Goal: Find specific page/section

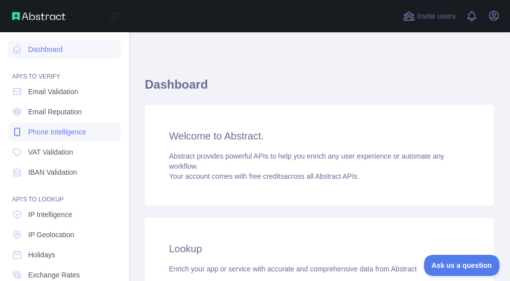
click at [46, 133] on span "Phone Intelligence" at bounding box center [57, 132] width 58 height 10
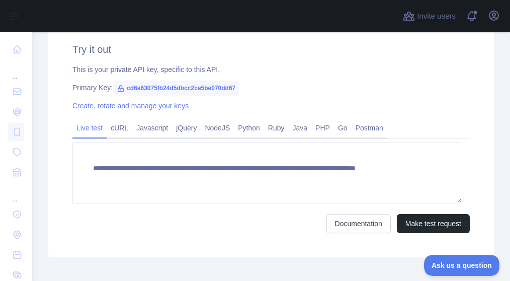
scroll to position [360, 0]
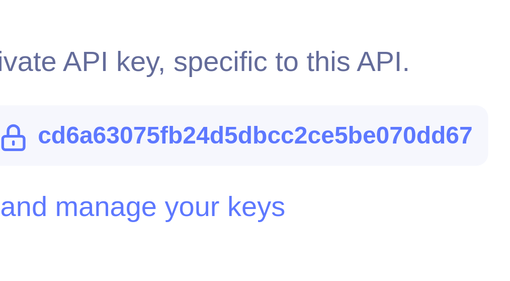
click at [191, 59] on div "**********" at bounding box center [271, 137] width 446 height 239
click at [186, 89] on span "cd6a63075fb24d5dbcc2ce5be070dd67" at bounding box center [176, 87] width 127 height 15
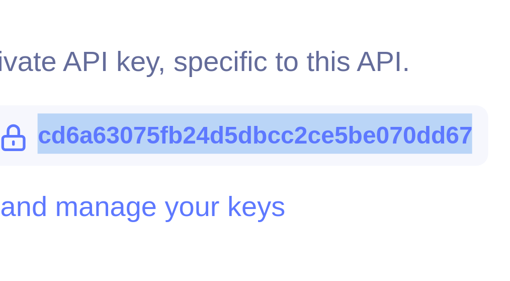
click at [186, 89] on span "cd6a63075fb24d5dbcc2ce5be070dd67" at bounding box center [176, 87] width 127 height 15
copy span "cd6a63075fb24d5dbcc2ce5be070dd67"
